Goal: Transaction & Acquisition: Purchase product/service

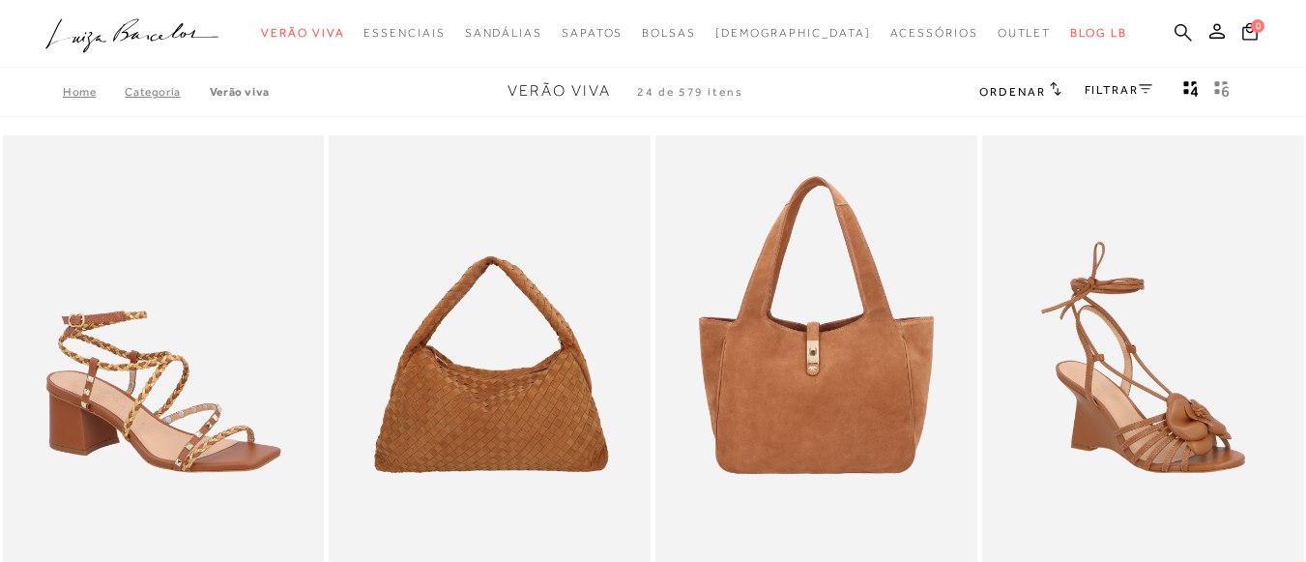
click at [1174, 31] on icon at bounding box center [1182, 32] width 17 height 18
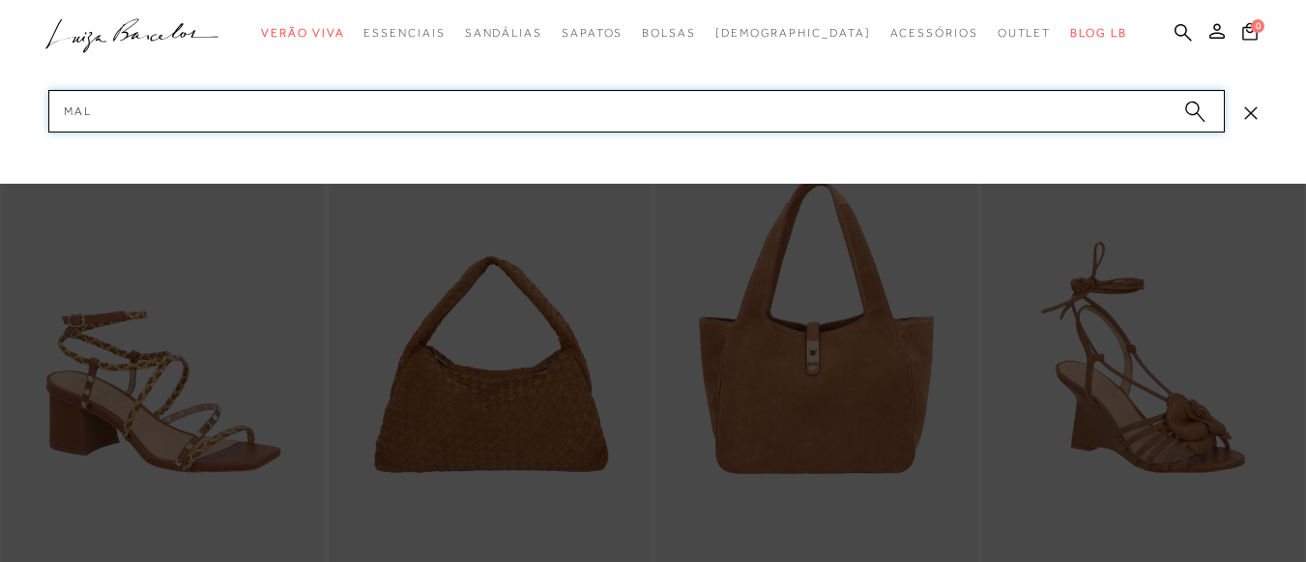
type input "MALA"
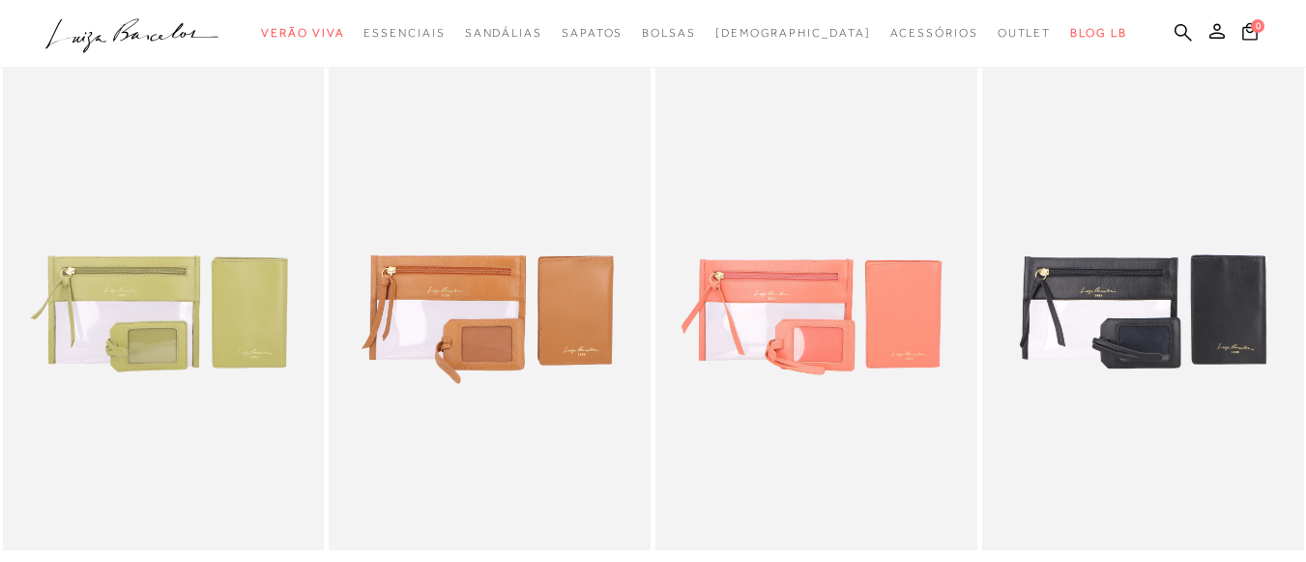
scroll to position [97, 0]
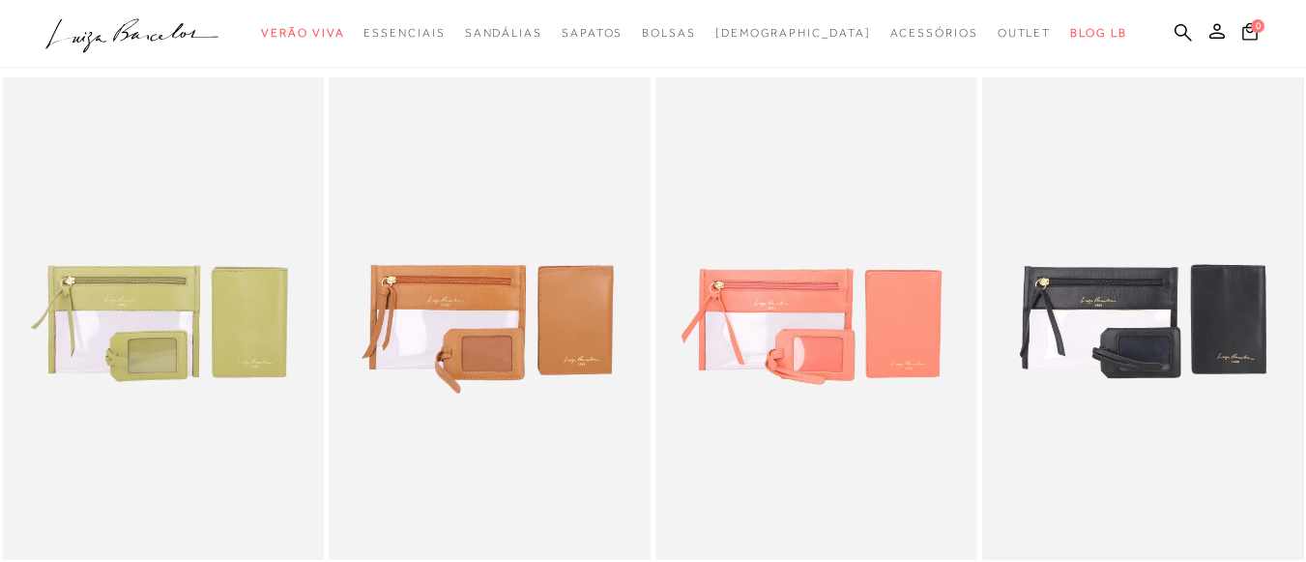
click at [1211, 315] on img at bounding box center [1143, 318] width 318 height 476
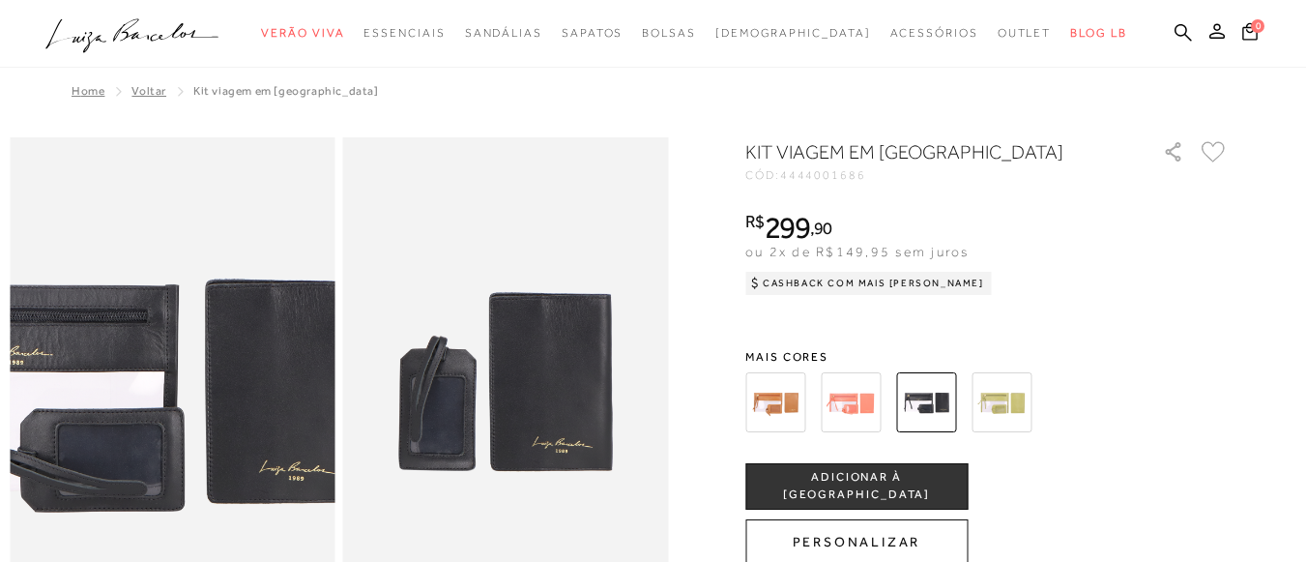
click at [236, 378] on img at bounding box center [107, 389] width 650 height 976
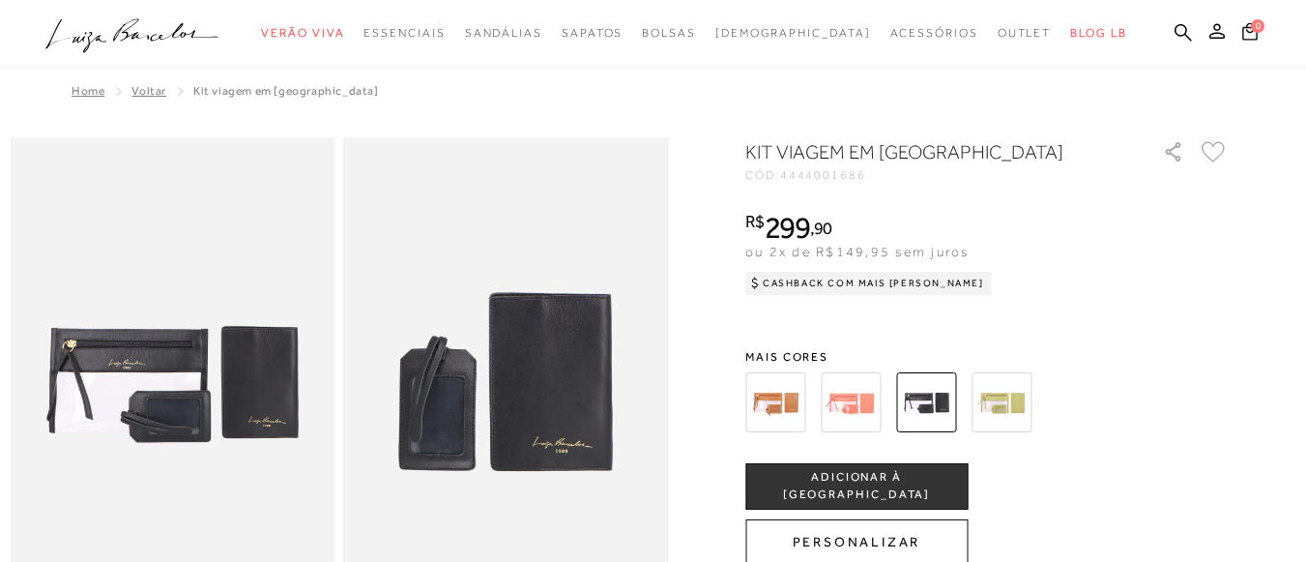
click at [1228, 321] on div "KIT VIAGEM EM COURO PRETO CÓD: 4444001686 × É necessário selecionar um tamanho …" at bounding box center [986, 545] width 483 height 815
click at [1174, 30] on icon at bounding box center [1182, 32] width 17 height 18
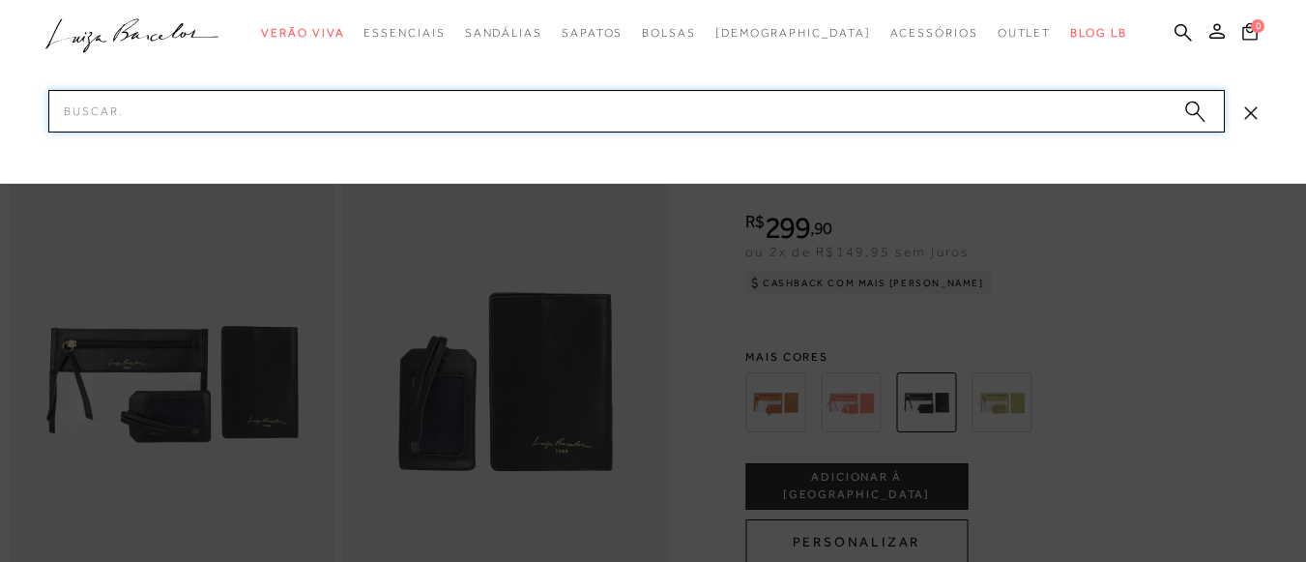
click at [348, 101] on input "Pesquisar" at bounding box center [636, 111] width 1176 height 43
